Goal: Navigation & Orientation: Go to known website

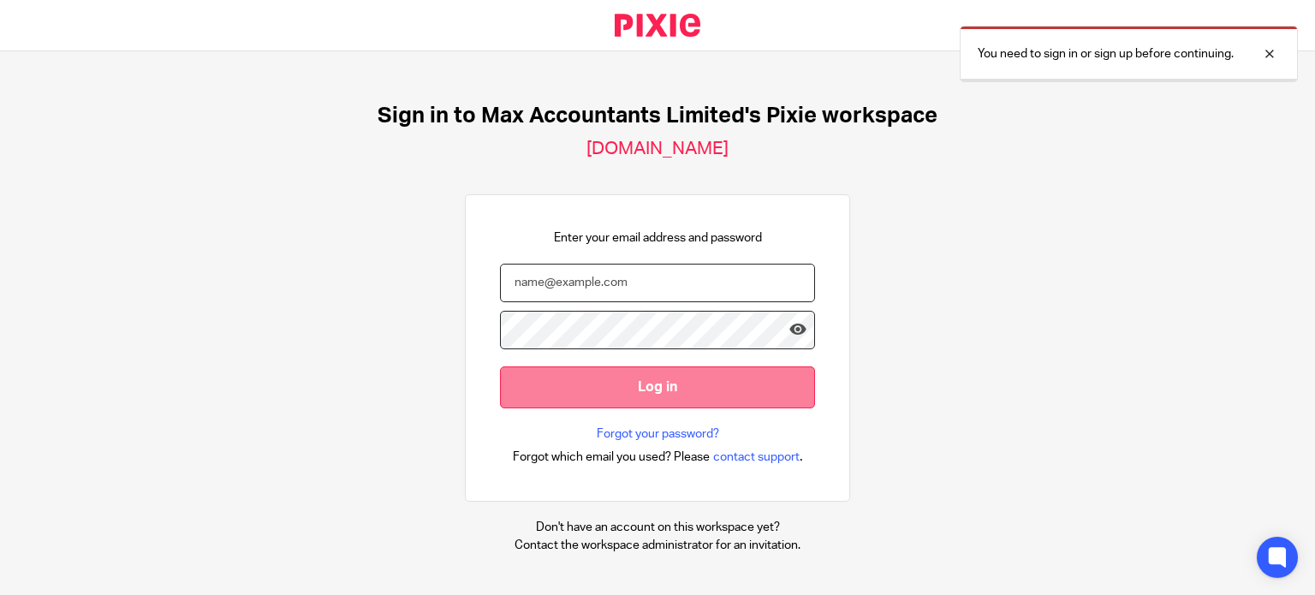
type input "[EMAIL_ADDRESS][DOMAIN_NAME]"
click at [702, 393] on input "Log in" at bounding box center [657, 387] width 315 height 42
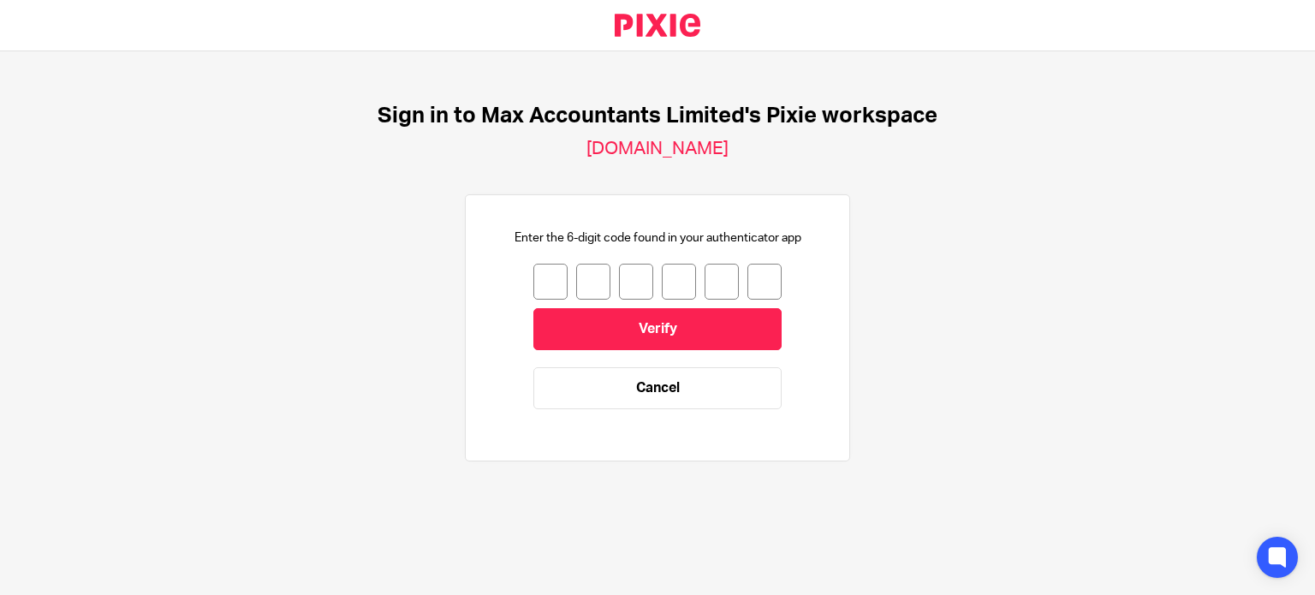
click at [538, 277] on input "number" at bounding box center [550, 282] width 34 height 36
type input "3"
type input "2"
type input "1"
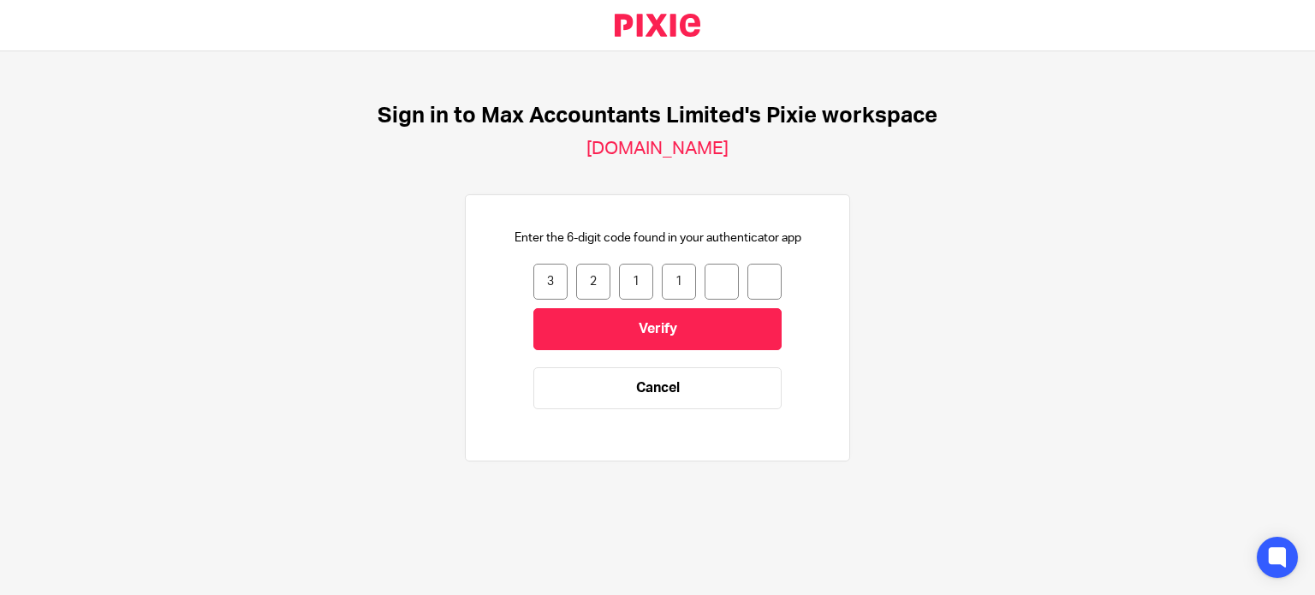
type input "1"
type input "7"
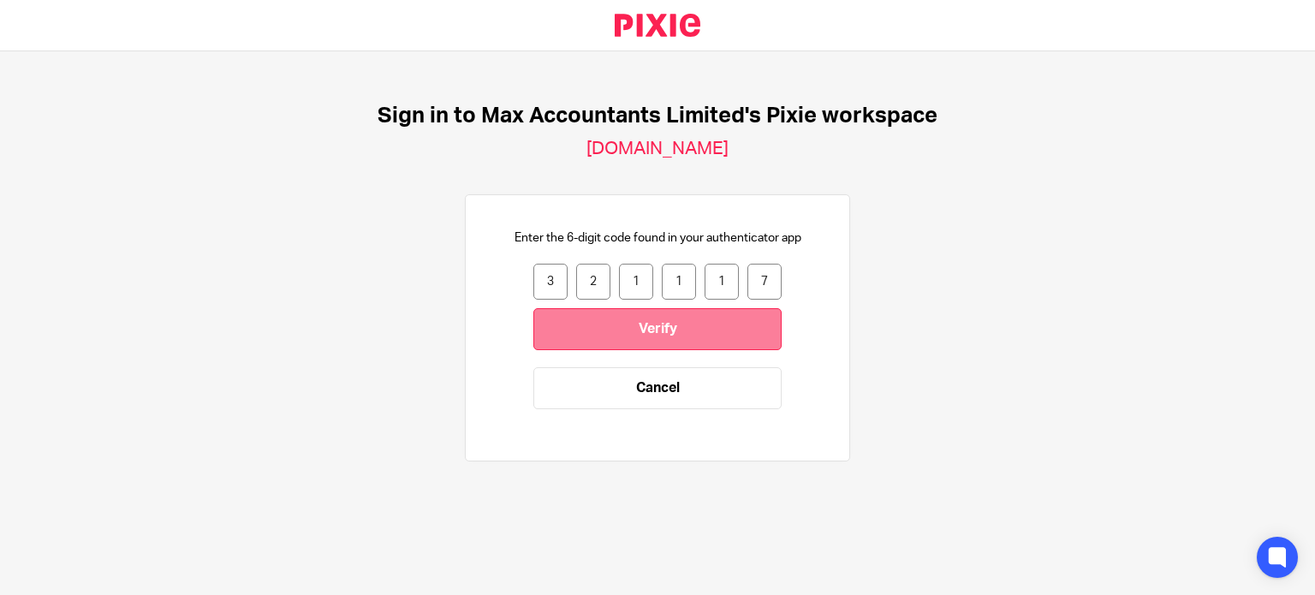
click at [694, 314] on input "Verify" at bounding box center [657, 329] width 248 height 42
